Goal: Task Accomplishment & Management: Use online tool/utility

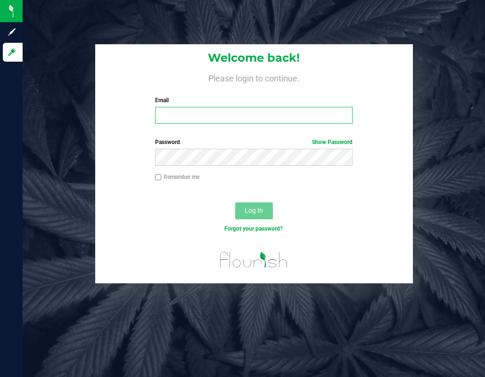
click at [234, 115] on input "Email" at bounding box center [253, 115] width 197 height 17
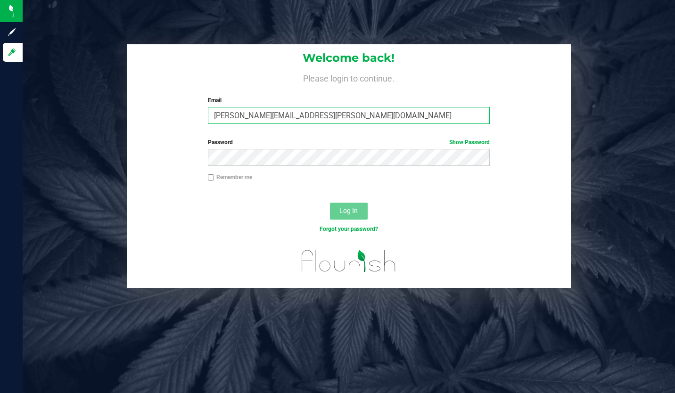
type input "[PERSON_NAME][EMAIL_ADDRESS][PERSON_NAME][DOMAIN_NAME]"
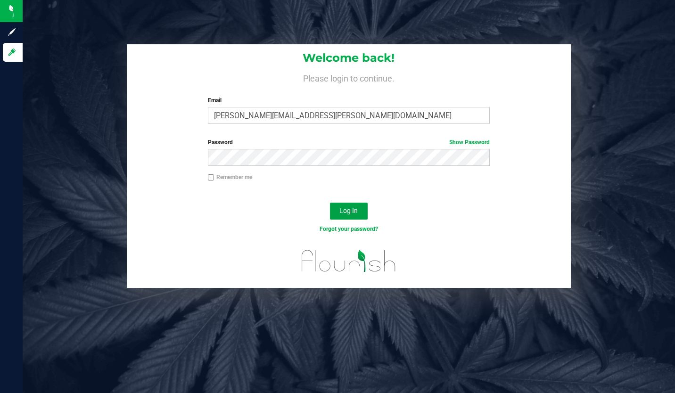
click at [353, 213] on span "Log In" at bounding box center [348, 211] width 18 height 8
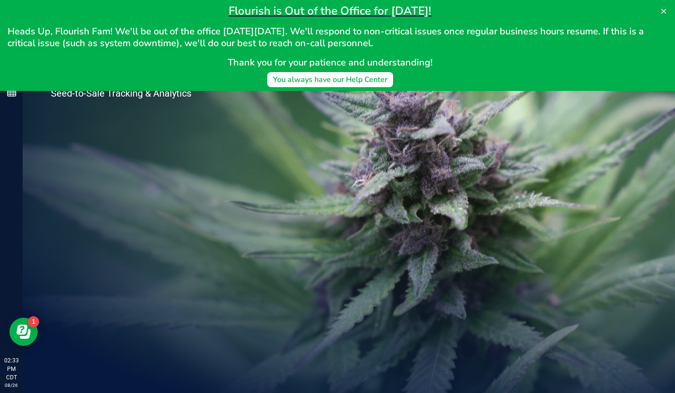
click at [240, 253] on div "Welcome to Flourish Software Seed-to-Sale Tracking & Analytics" at bounding box center [141, 208] width 236 height 370
click at [484, 11] on icon at bounding box center [663, 11] width 5 height 5
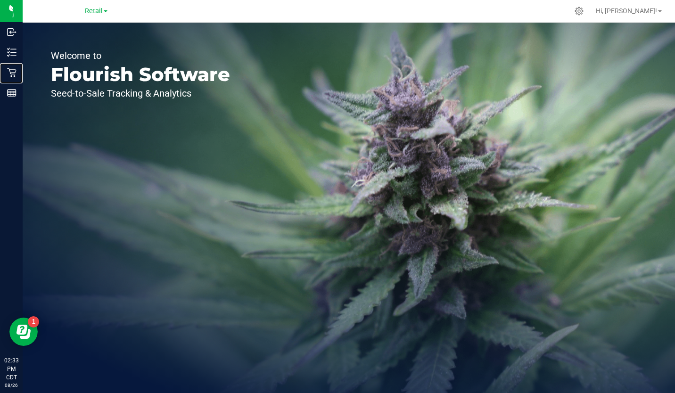
click at [9, 71] on icon at bounding box center [11, 72] width 9 height 9
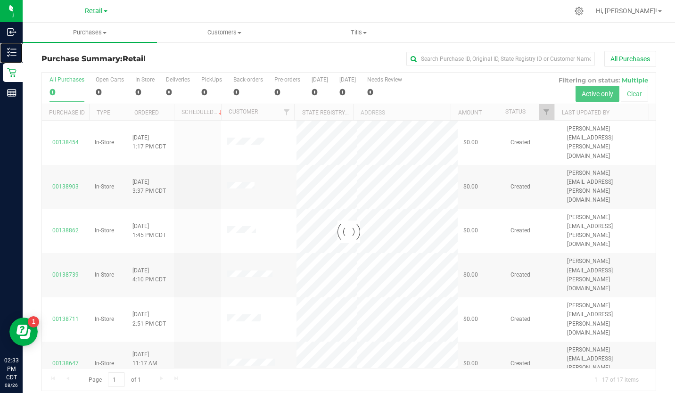
click at [0, 0] on p "Inventory" at bounding box center [0, 0] width 0 height 0
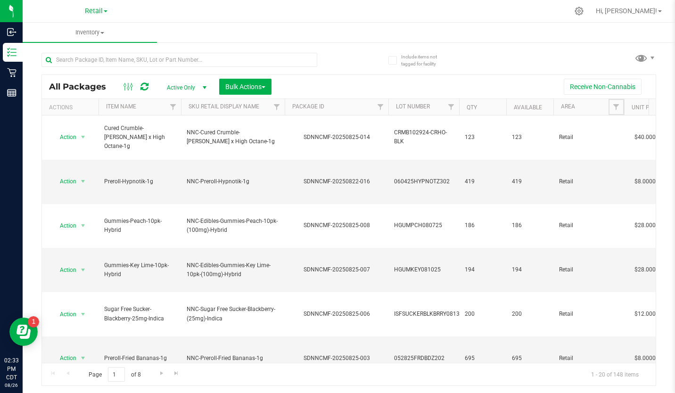
click at [484, 109] on link "Filter" at bounding box center [616, 107] width 16 height 16
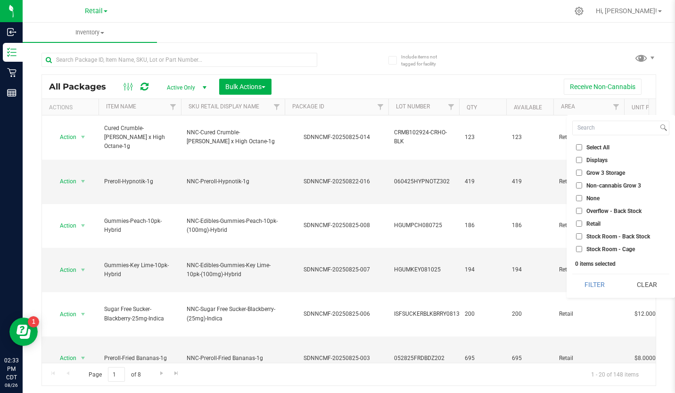
click at [484, 236] on input "Stock Room - Back Stock" at bounding box center [579, 236] width 6 height 6
checkbox input "true"
click at [484, 223] on input "Retail" at bounding box center [579, 224] width 6 height 6
checkbox input "true"
click at [484, 238] on input "Stock Room - Back Stock" at bounding box center [579, 236] width 6 height 6
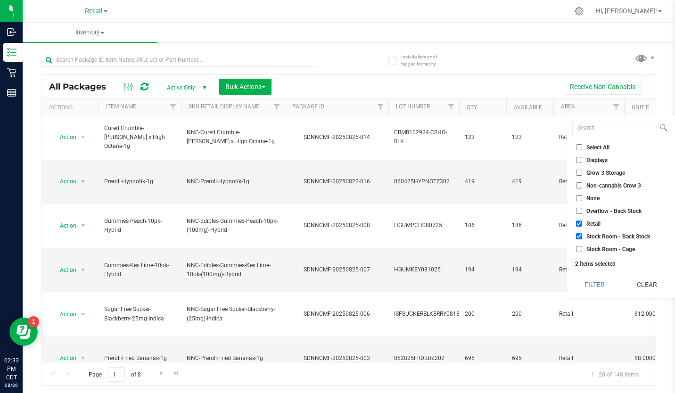
checkbox input "false"
click at [484, 286] on button "Filter" at bounding box center [594, 284] width 45 height 21
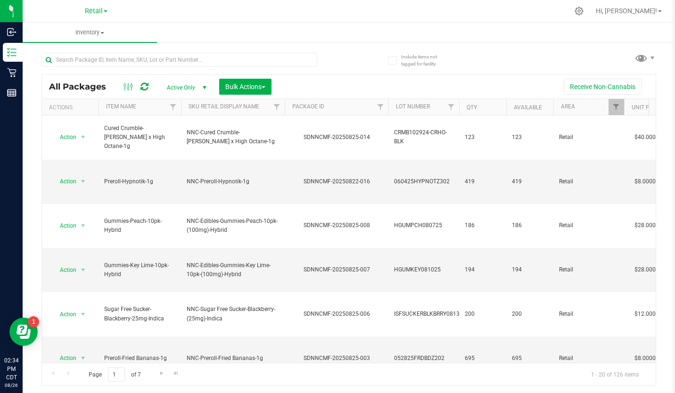
click at [484, 97] on div "All Packages Active Only Active Only Lab Samples Locked All Bulk Actions Add to…" at bounding box center [349, 87] width 614 height 24
click at [484, 109] on link "Available" at bounding box center [528, 107] width 28 height 7
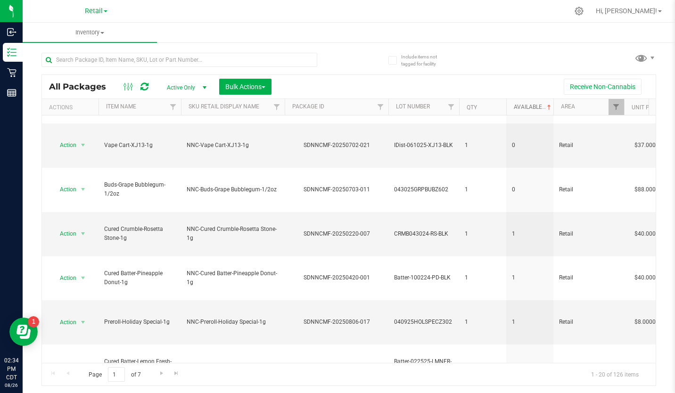
scroll to position [242, 0]
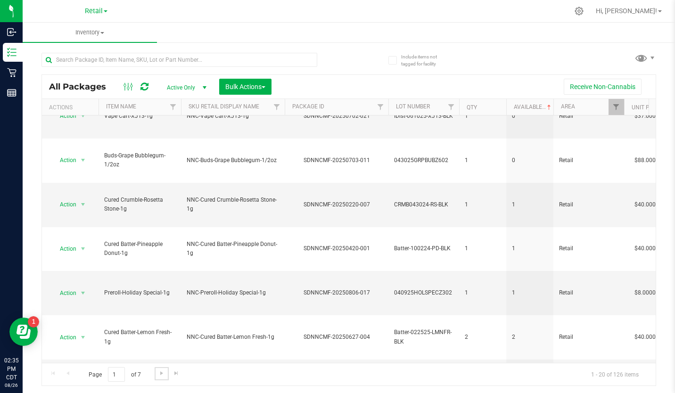
click at [158, 374] on span "Go to the next page" at bounding box center [162, 373] width 8 height 8
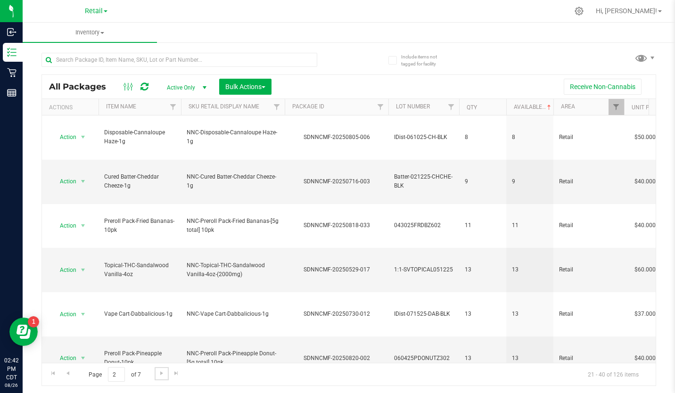
scroll to position [45, 0]
